Goal: Check status: Check status

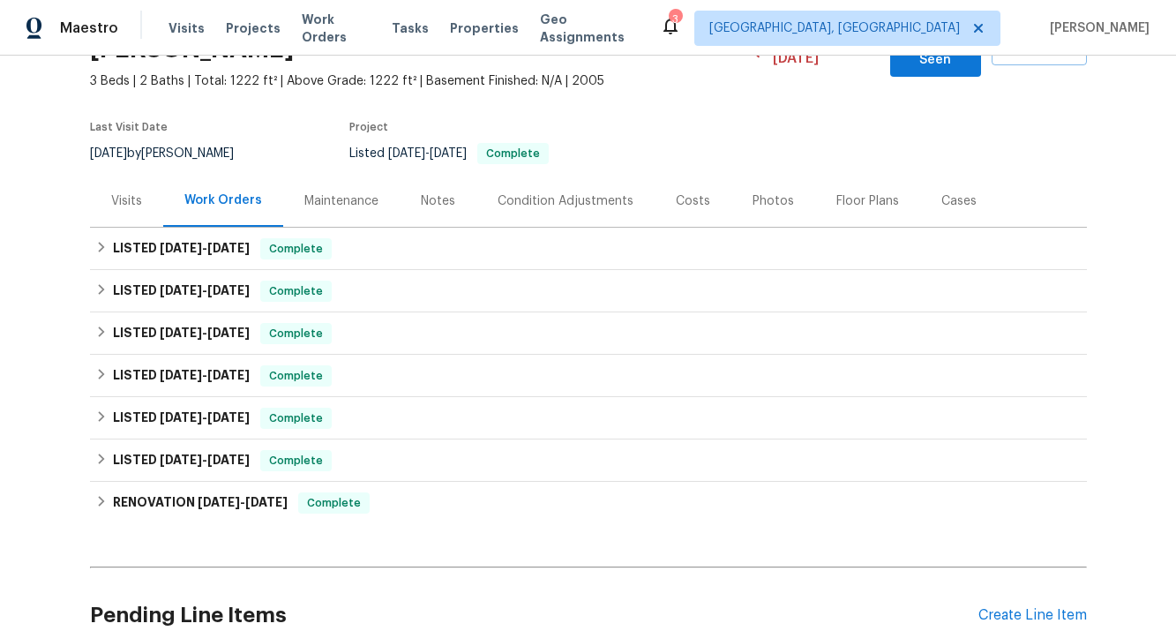
scroll to position [115, 0]
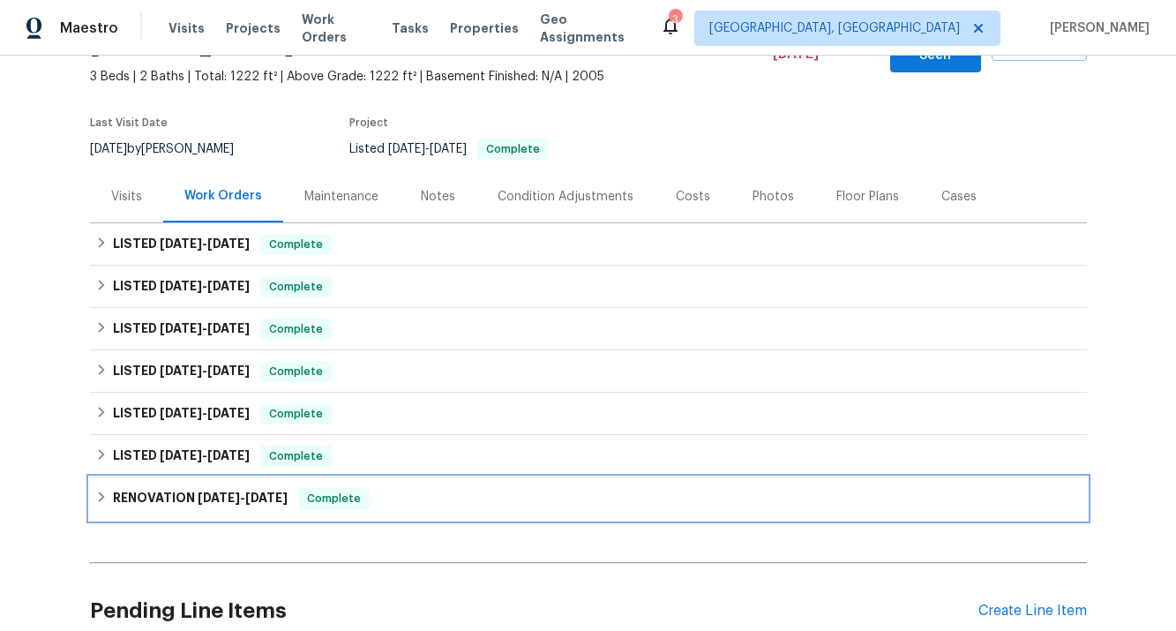
click at [214, 492] on div "RENOVATION [DATE] - [DATE] Complete" at bounding box center [588, 498] width 997 height 42
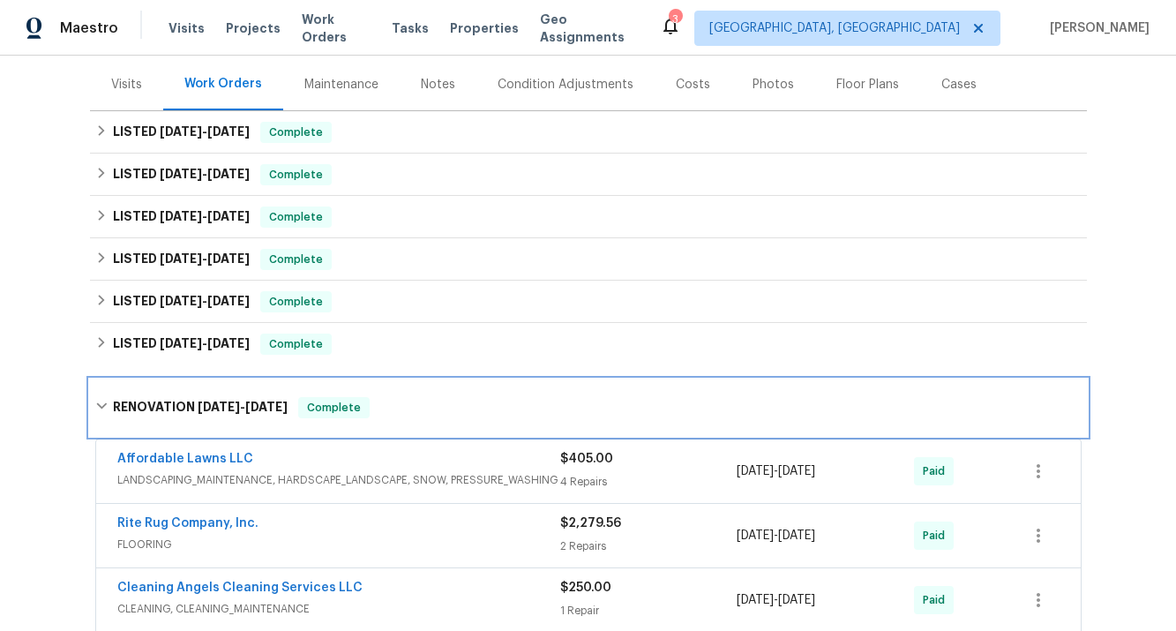
scroll to position [213, 0]
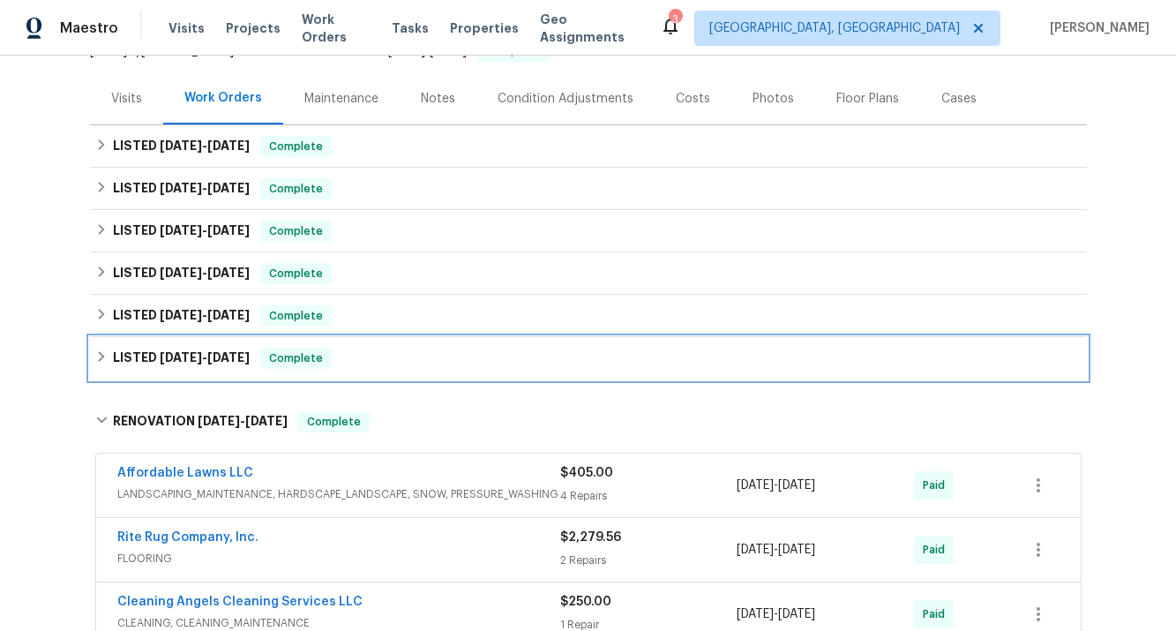
click at [180, 351] on span "[DATE]" at bounding box center [181, 357] width 42 height 12
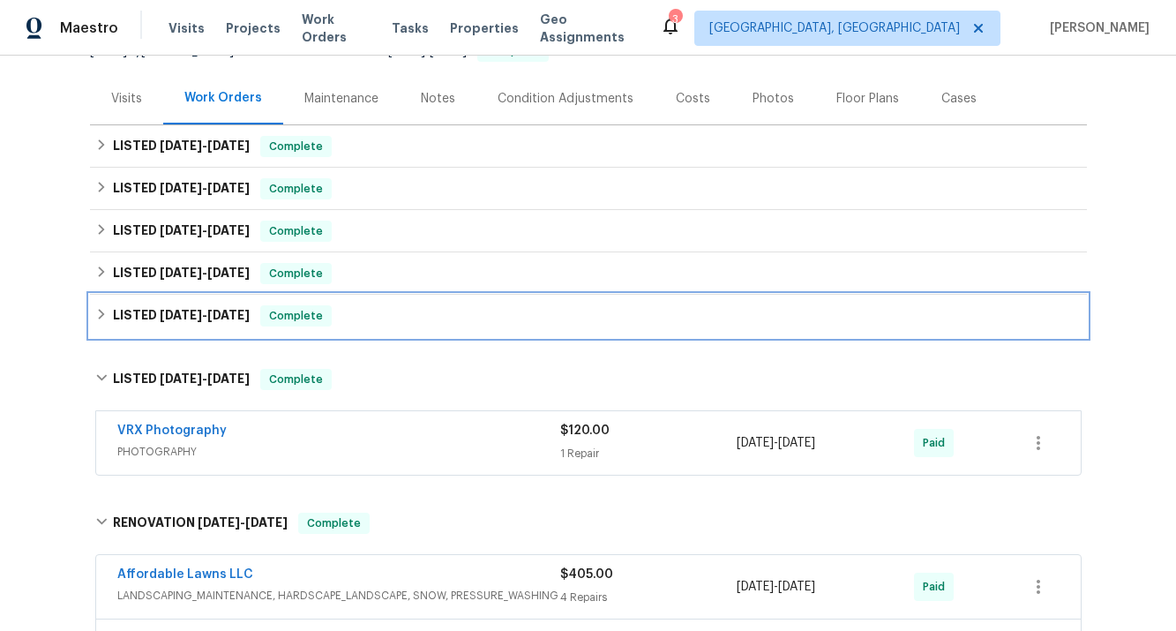
click at [174, 309] on span "[DATE]" at bounding box center [181, 315] width 42 height 12
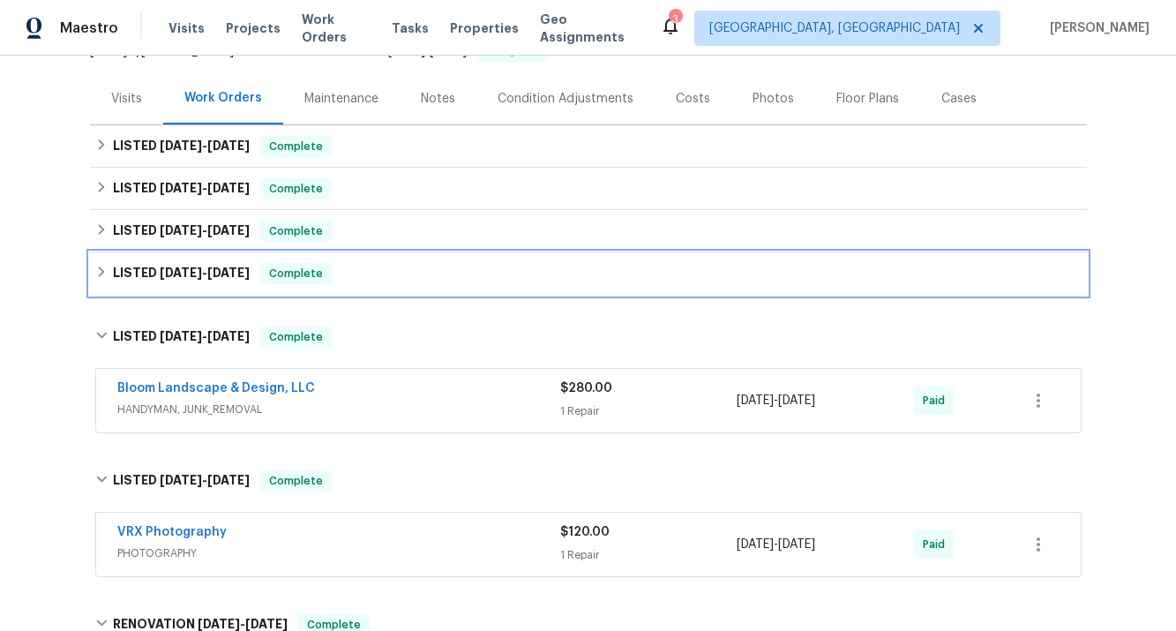
click at [169, 266] on span "[DATE]" at bounding box center [181, 272] width 42 height 12
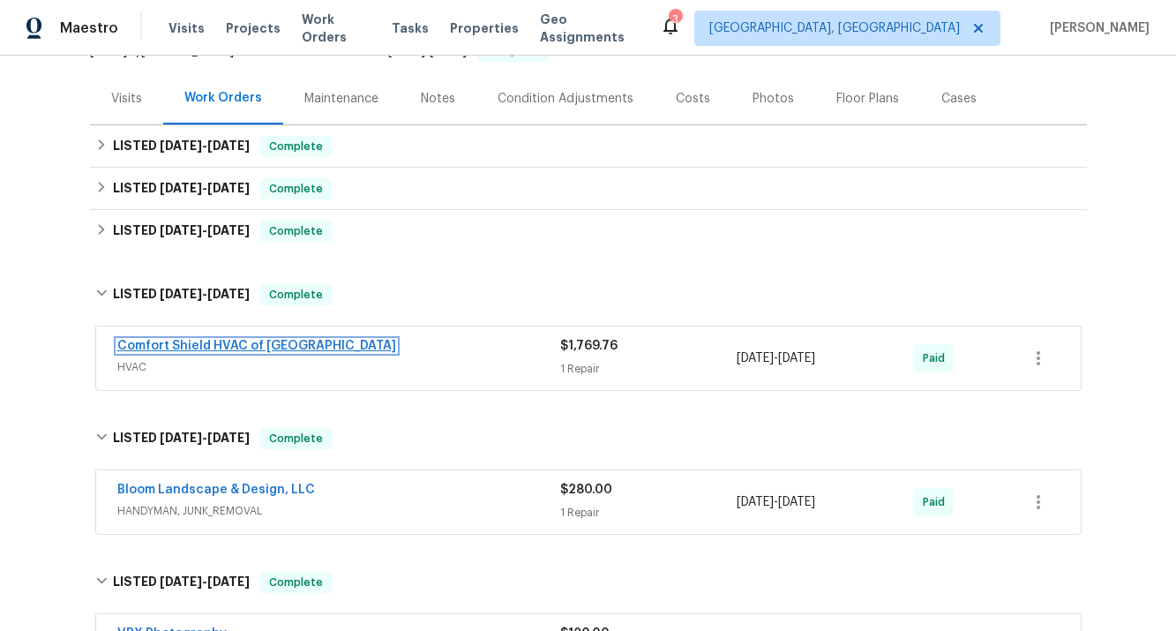
click at [173, 340] on link "Comfort Shield HVAC of [GEOGRAPHIC_DATA]" at bounding box center [256, 346] width 279 height 12
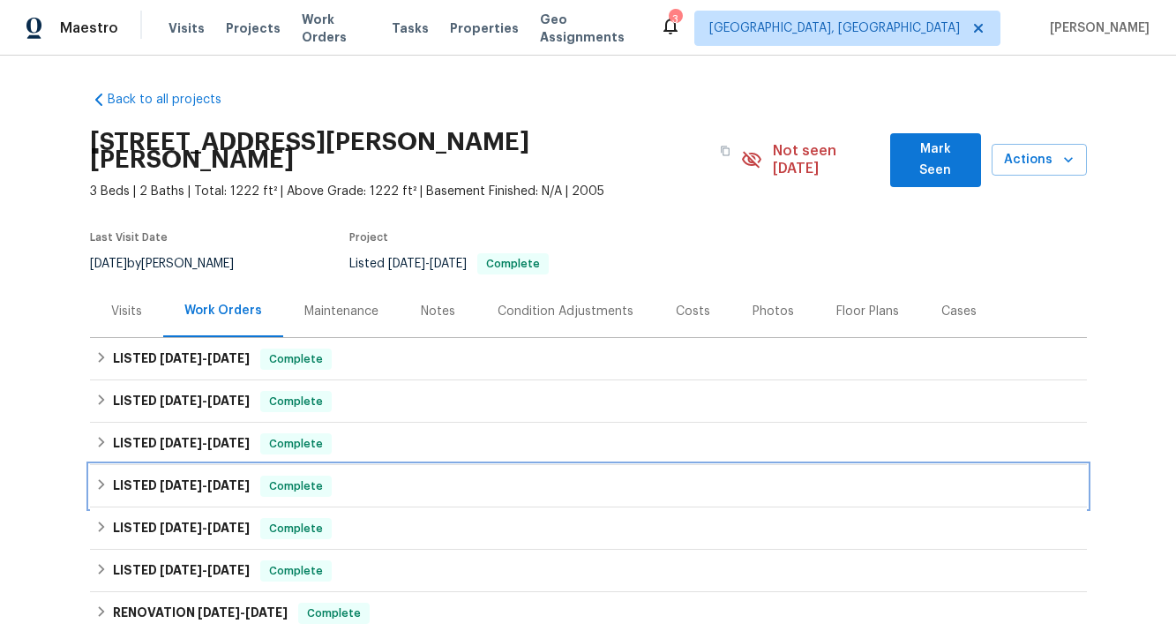
click at [154, 476] on h6 "LISTED 6/24/25 - 7/7/25" at bounding box center [181, 486] width 137 height 21
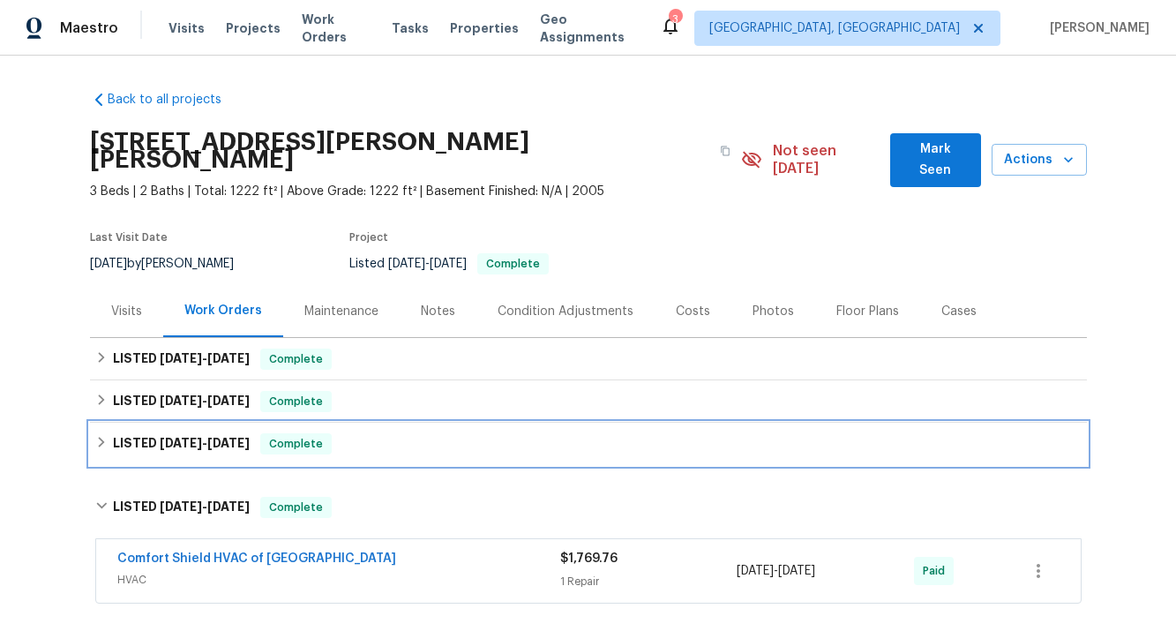
click at [160, 437] on span "[DATE]" at bounding box center [181, 443] width 42 height 12
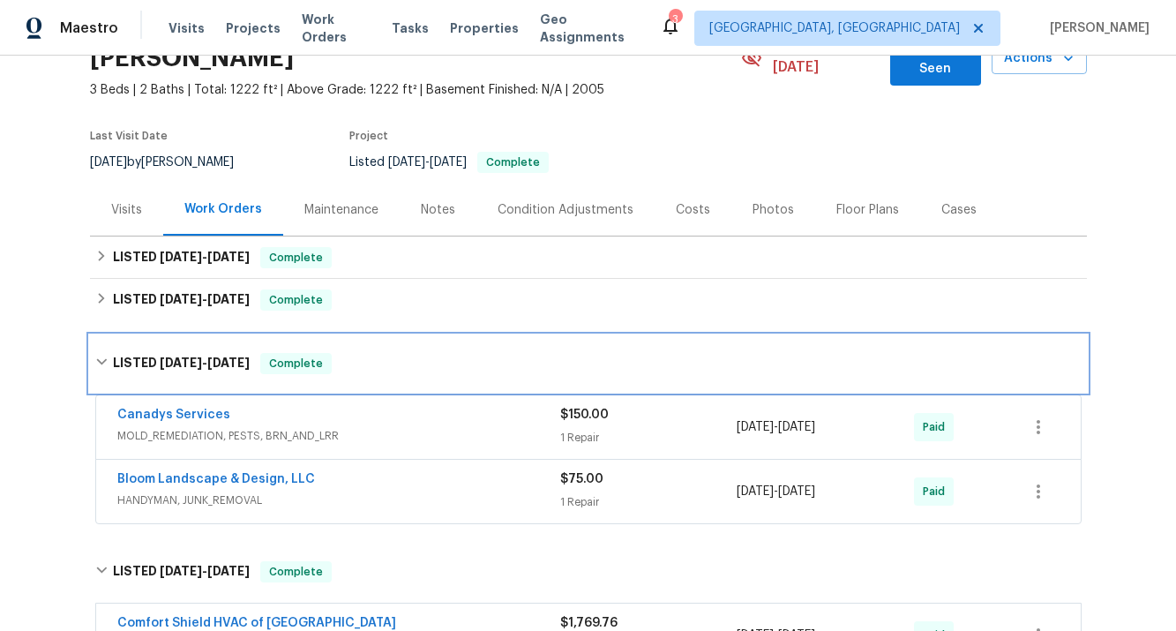
scroll to position [103, 0]
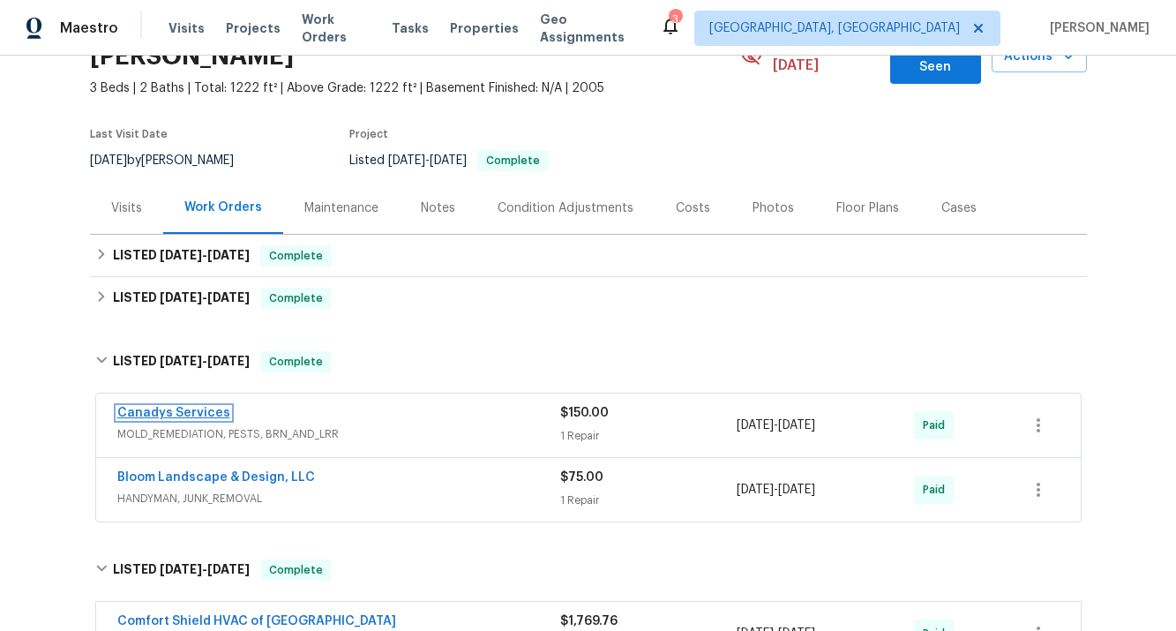
click at [197, 407] on link "Canadys Services" at bounding box center [173, 413] width 113 height 12
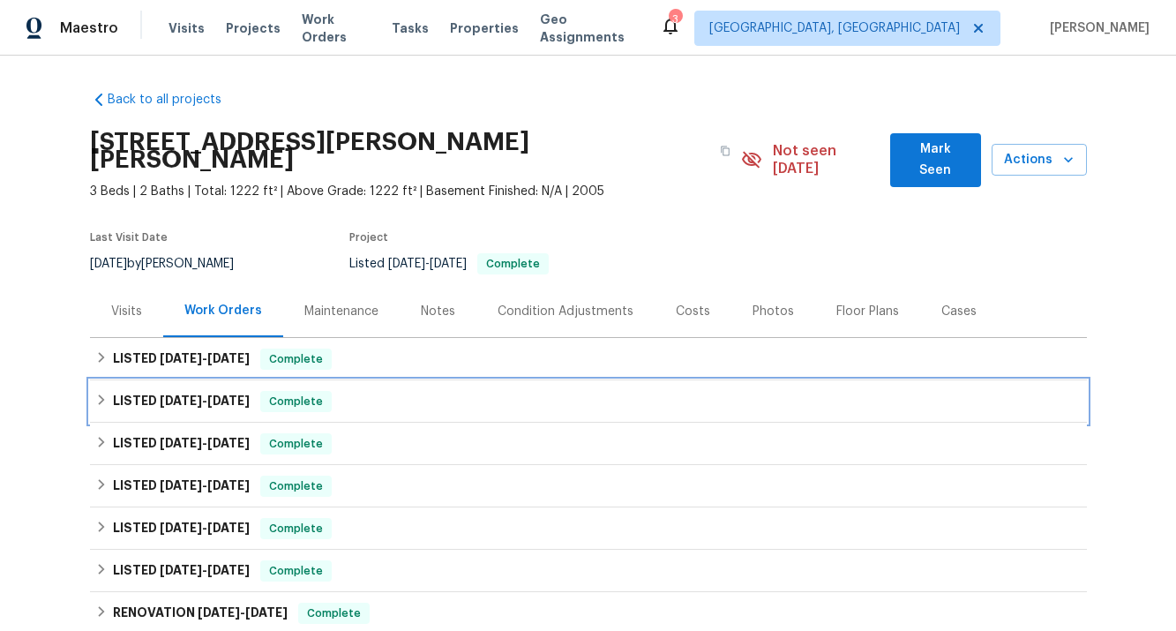
click at [183, 394] on span "[DATE]" at bounding box center [181, 400] width 42 height 12
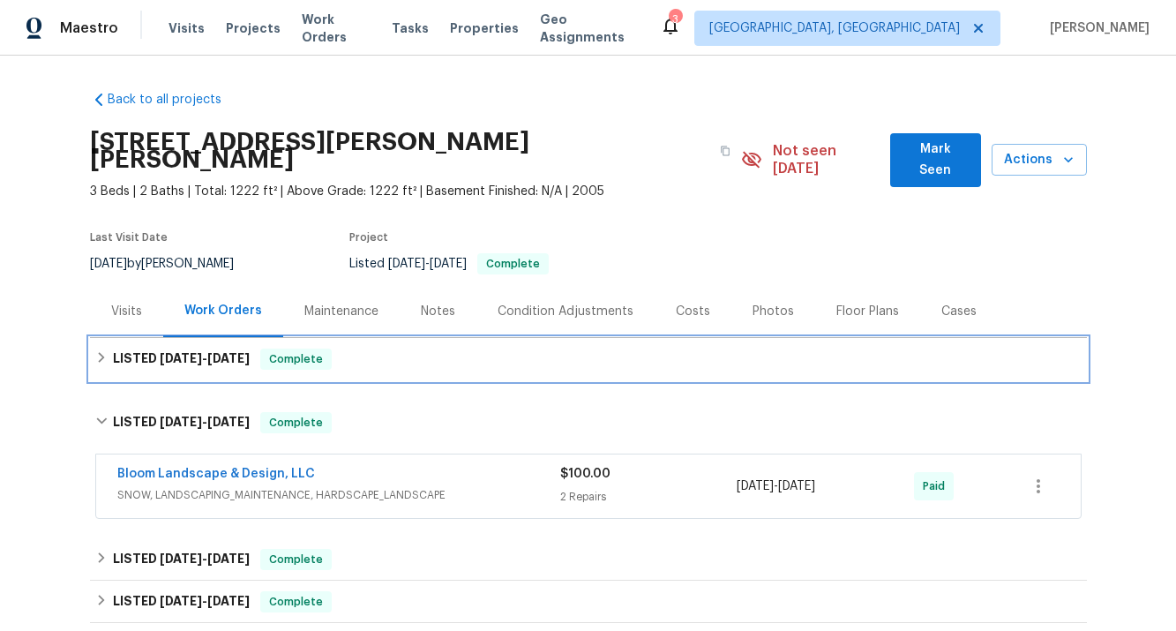
click at [191, 352] on span "[DATE]" at bounding box center [181, 358] width 42 height 12
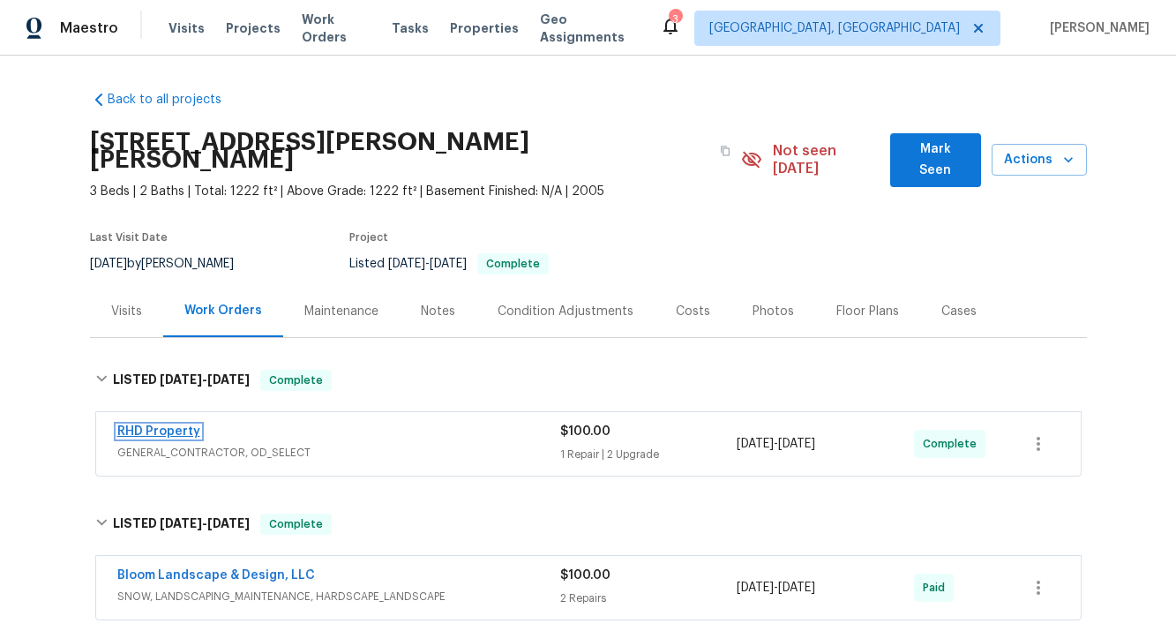
click at [178, 425] on link "RHD Property" at bounding box center [158, 431] width 83 height 12
